Goal: Navigation & Orientation: Find specific page/section

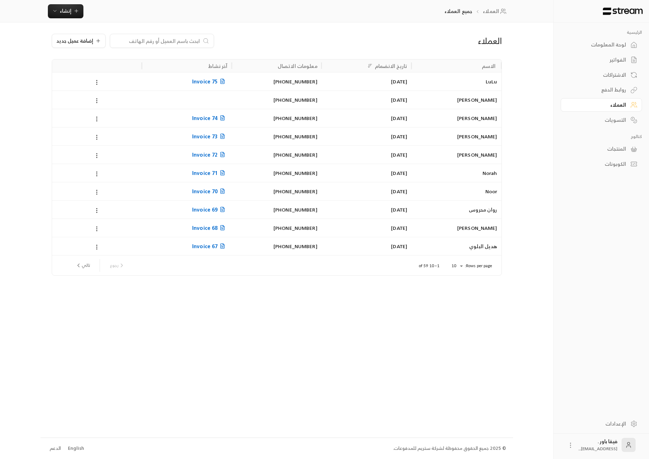
click at [616, 43] on div "لوحة المعلومات" at bounding box center [597, 44] width 57 height 7
